Goal: Task Accomplishment & Management: Use online tool/utility

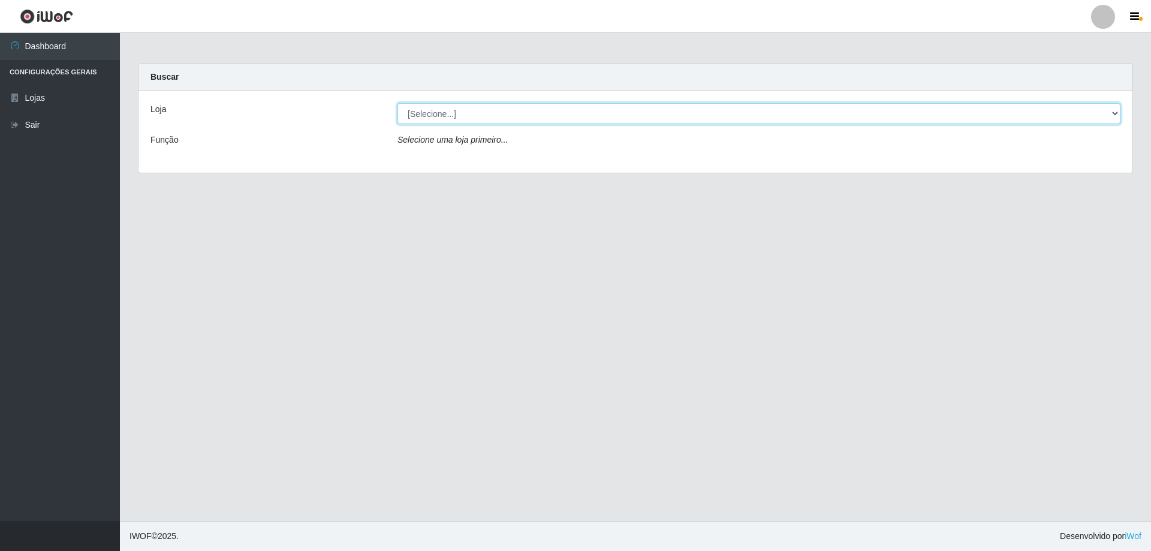
click at [797, 116] on select "[Selecione...] SuperShow Bis - Avenida 6 SuperShow [GEOGRAPHIC_DATA]" at bounding box center [758, 113] width 723 height 21
select select "60"
click at [397, 103] on select "[Selecione...] SuperShow Bis - Avenida 6 SuperShow [GEOGRAPHIC_DATA]" at bounding box center [758, 113] width 723 height 21
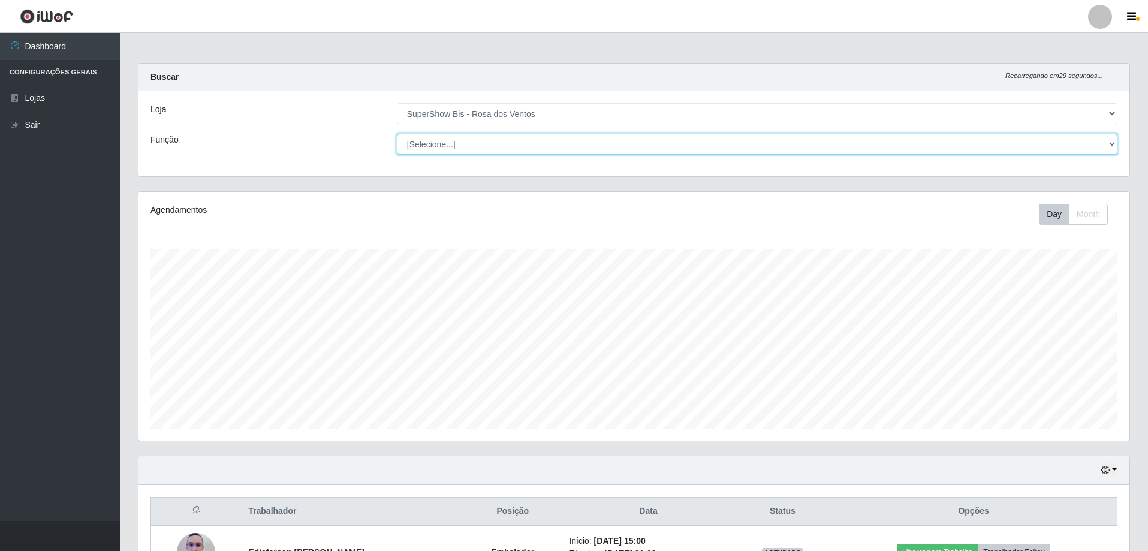
scroll to position [249, 991]
click at [806, 142] on select "[Selecione...] ASG ASG + ASG ++ Auxiliar de Cozinha Balconista de Açougue Balco…" at bounding box center [757, 144] width 720 height 21
select select "1"
click at [397, 134] on select "[Selecione...] ASG ASG + ASG ++ Auxiliar de Cozinha Balconista de Açougue Balco…" at bounding box center [757, 144] width 720 height 21
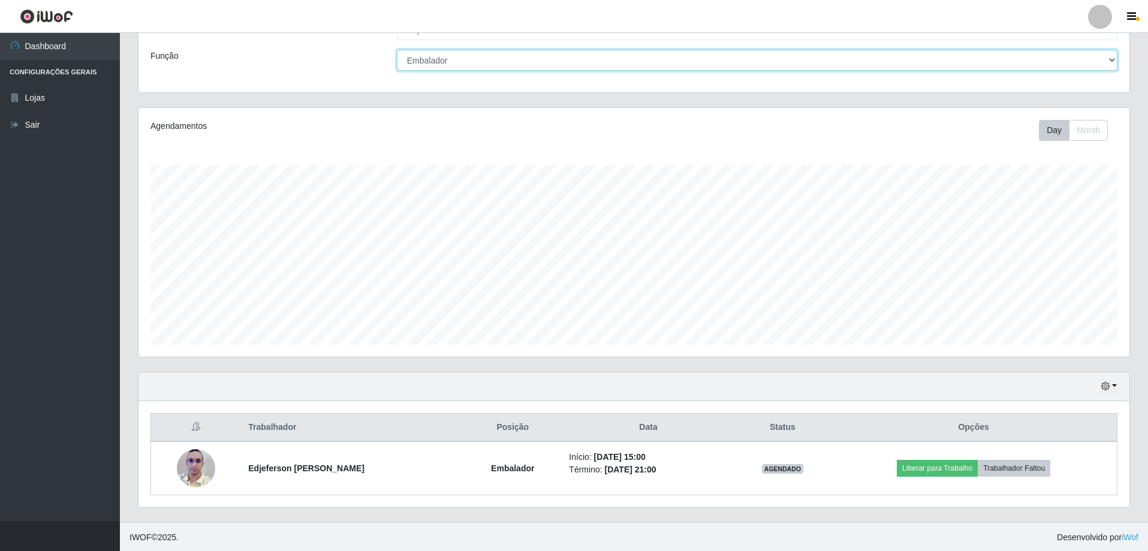
scroll to position [85, 0]
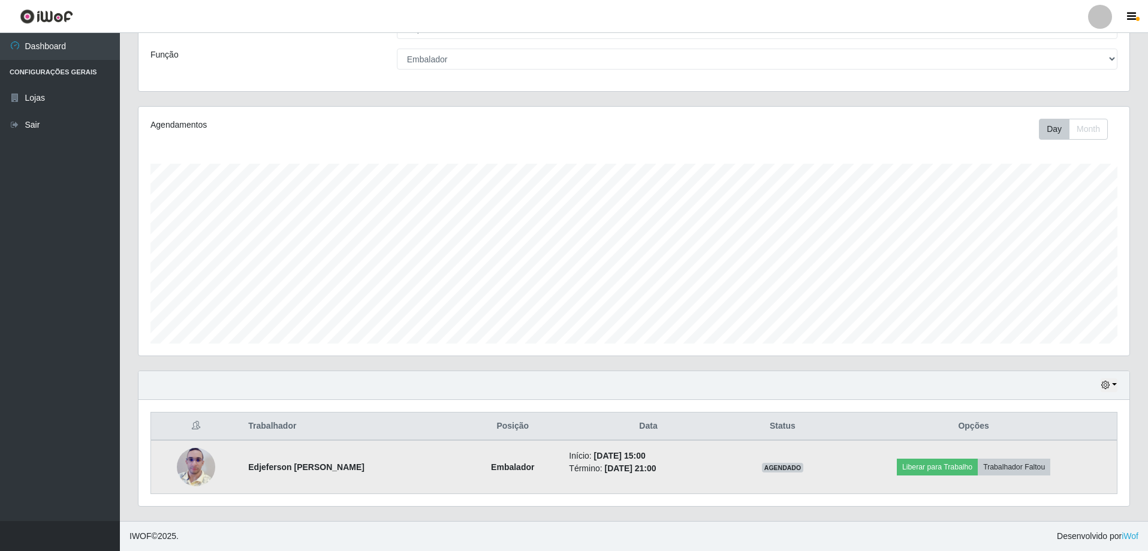
click at [194, 476] on img at bounding box center [196, 467] width 38 height 68
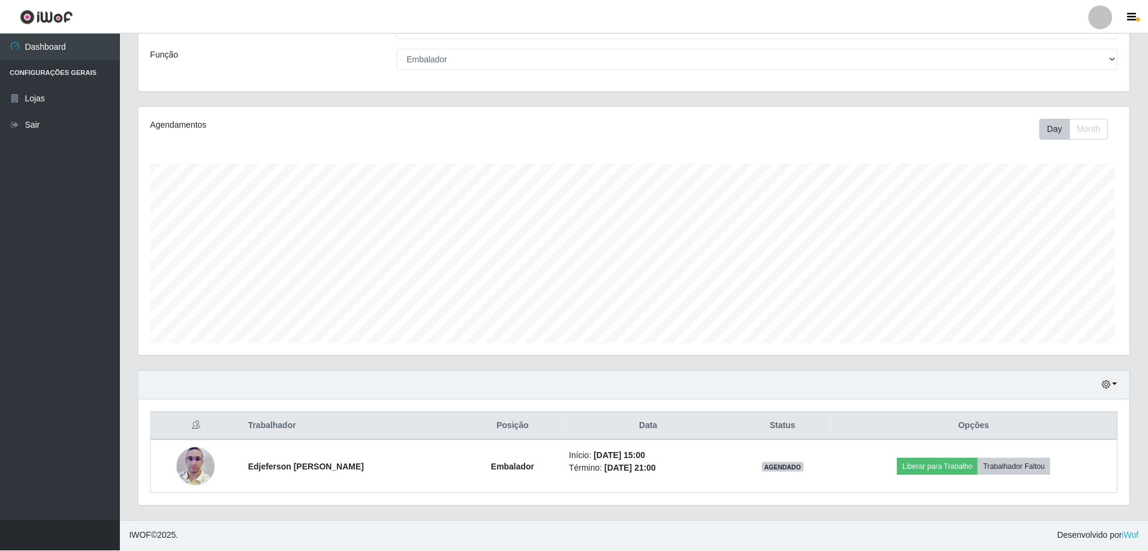
scroll to position [249, 991]
click at [1111, 385] on button "button" at bounding box center [1108, 385] width 17 height 14
click at [1094, 315] on button "3 dias" at bounding box center [1069, 315] width 95 height 25
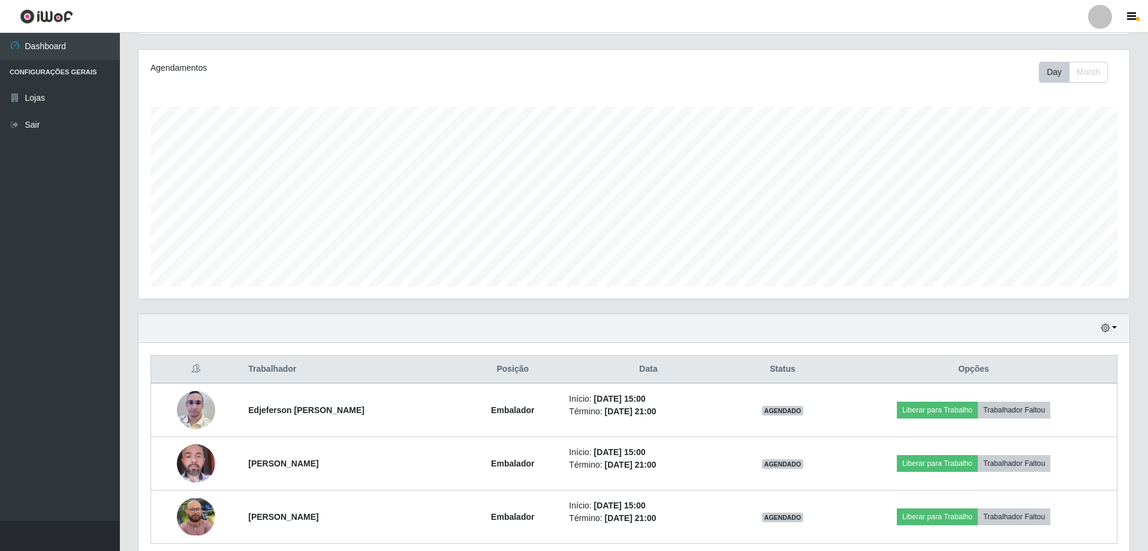
scroll to position [192, 0]
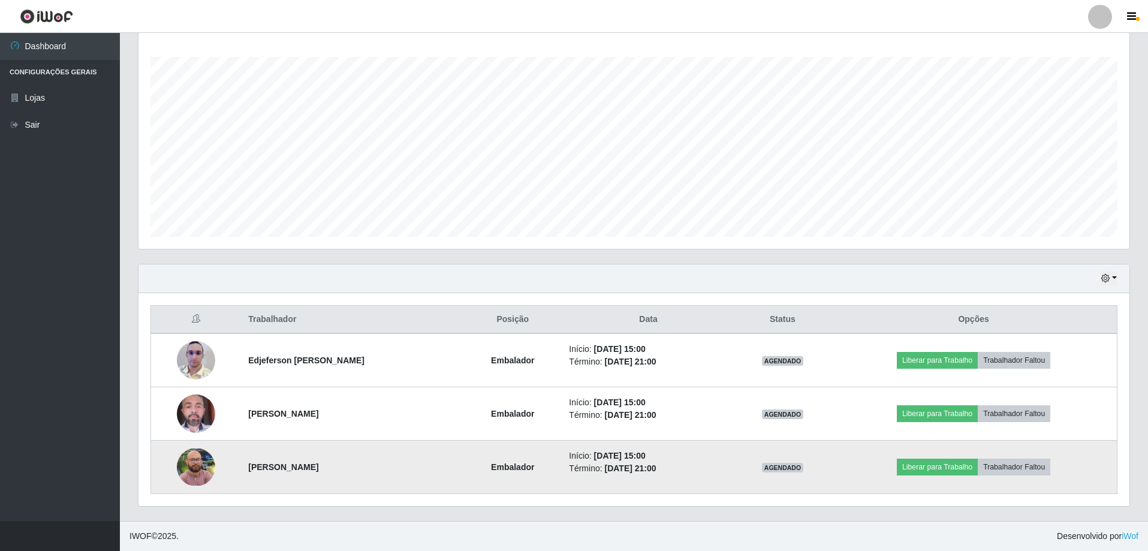
click at [194, 467] on img at bounding box center [196, 467] width 38 height 38
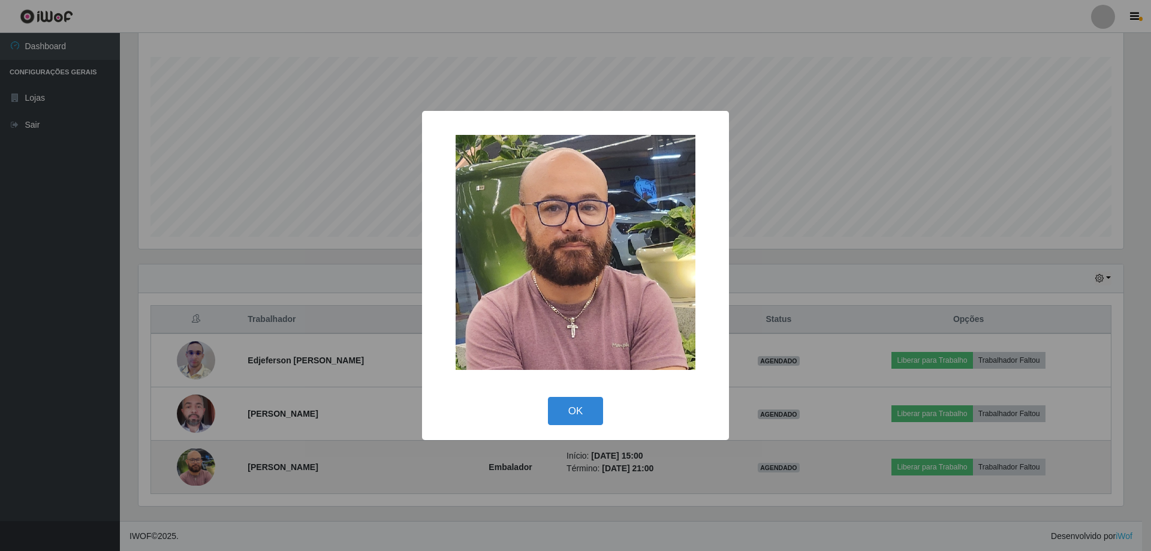
click at [194, 467] on div "× OK Cancel" at bounding box center [575, 275] width 1151 height 551
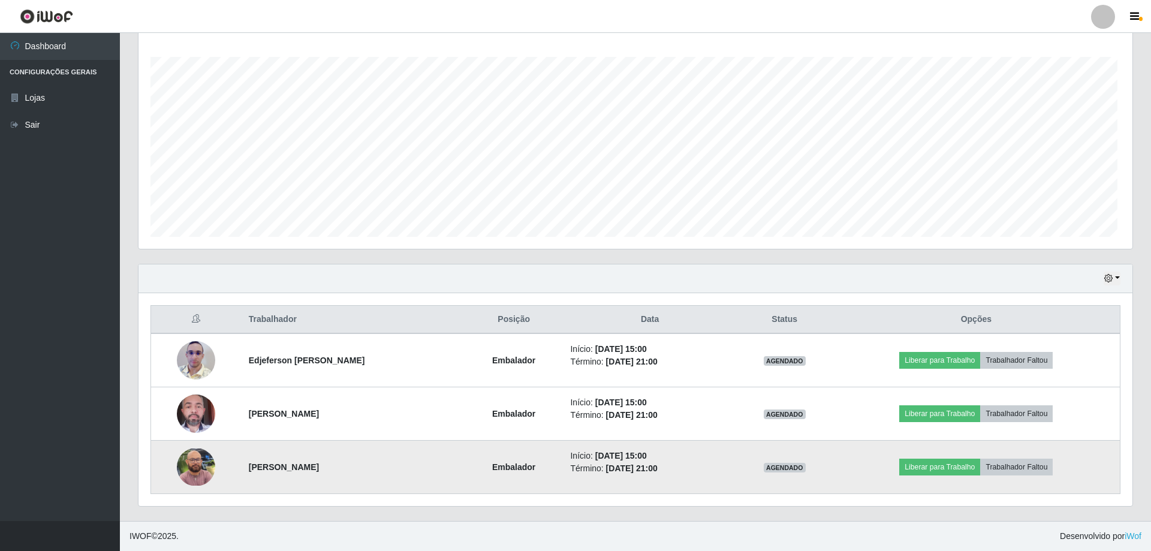
scroll to position [249, 991]
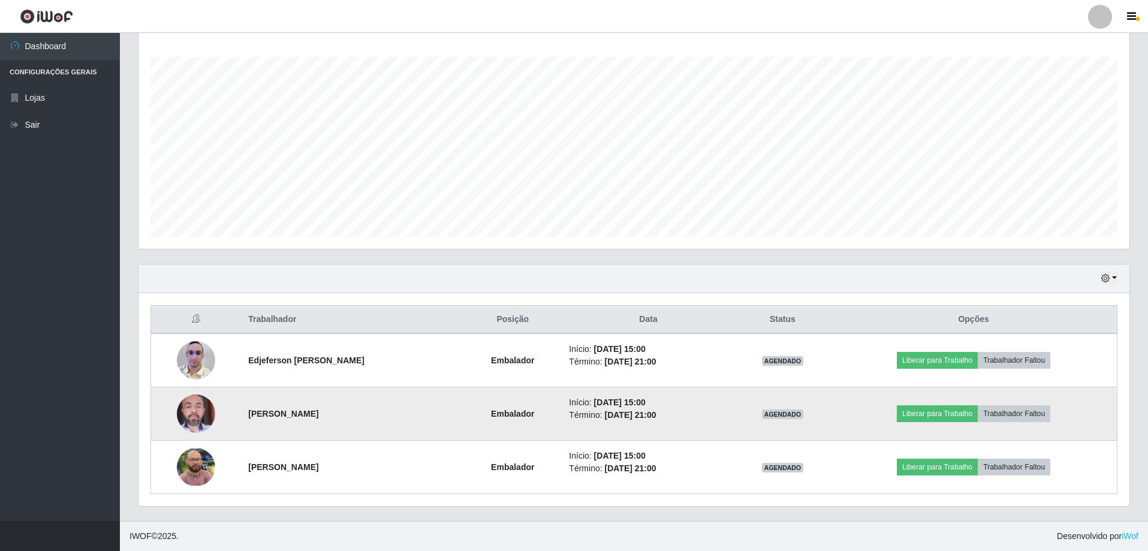
click at [193, 418] on img at bounding box center [196, 413] width 38 height 51
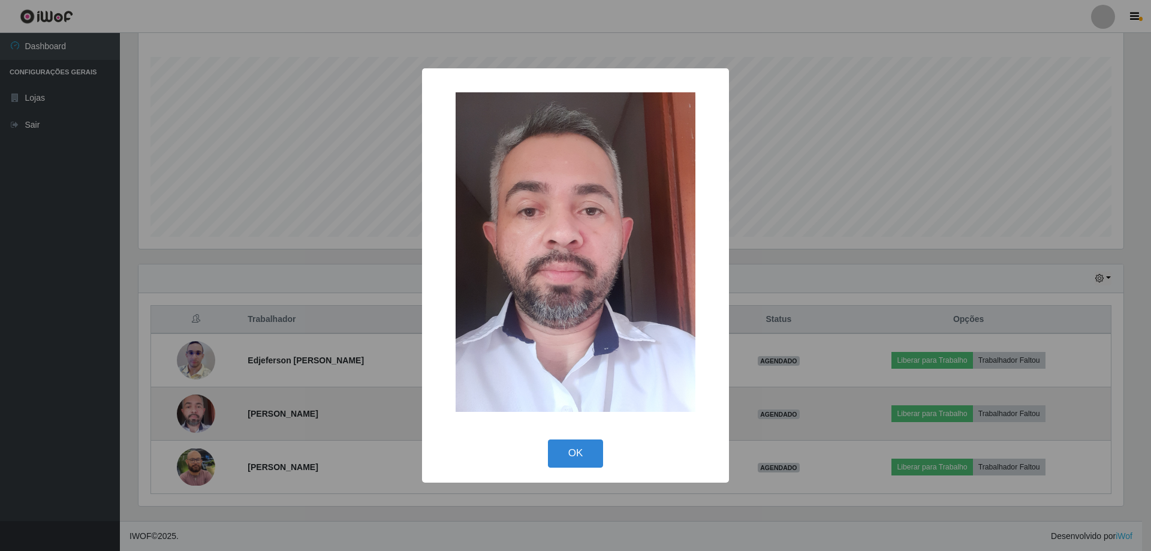
click at [193, 418] on div "× OK Cancel" at bounding box center [575, 275] width 1151 height 551
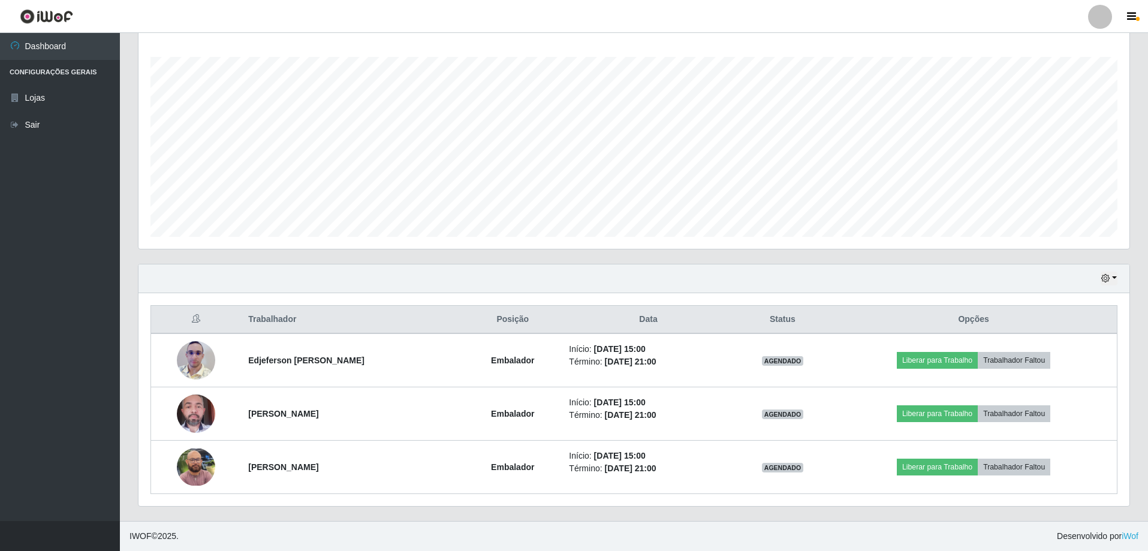
scroll to position [0, 0]
